Goal: Task Accomplishment & Management: Manage account settings

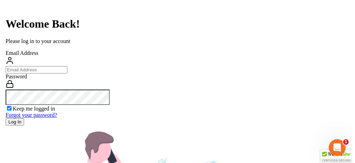
scroll to position [35, 0]
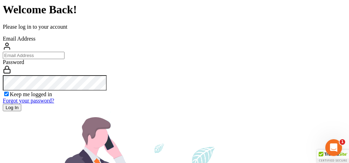
type input "[PERSON_NAME][EMAIL_ADDRESS][DOMAIN_NAME]"
click at [21, 111] on input "Log In" at bounding box center [12, 107] width 18 height 7
type input "Thinking..."
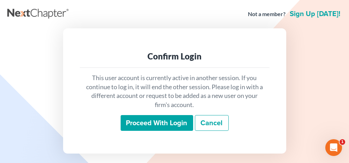
click at [175, 127] on input "Proceed with login" at bounding box center [157, 123] width 73 height 16
